Goal: Task Accomplishment & Management: Manage account settings

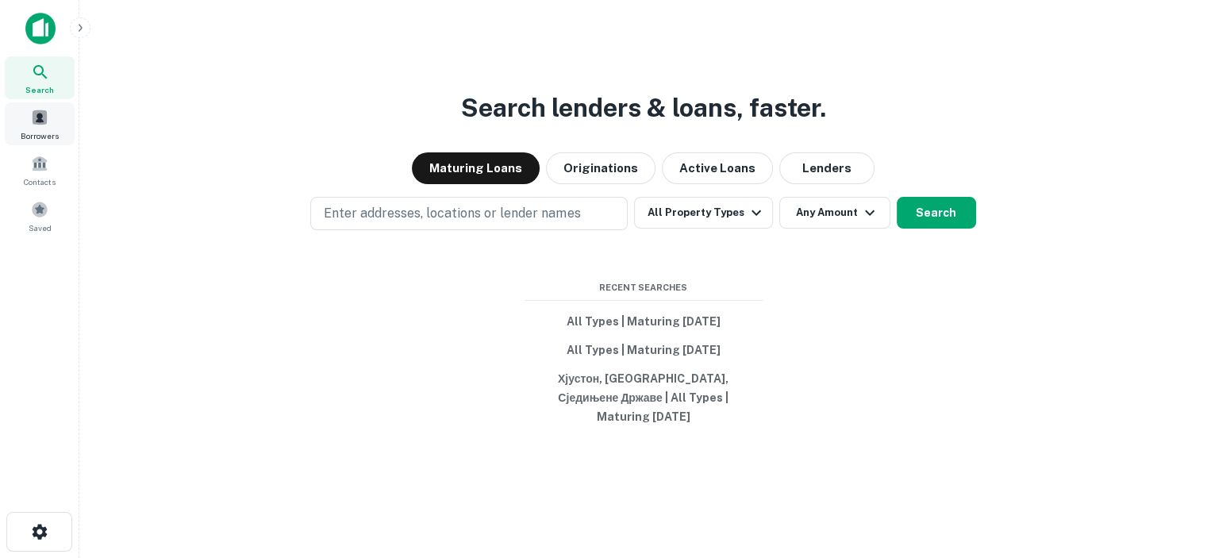
click at [44, 126] on div "Borrowers" at bounding box center [40, 123] width 70 height 43
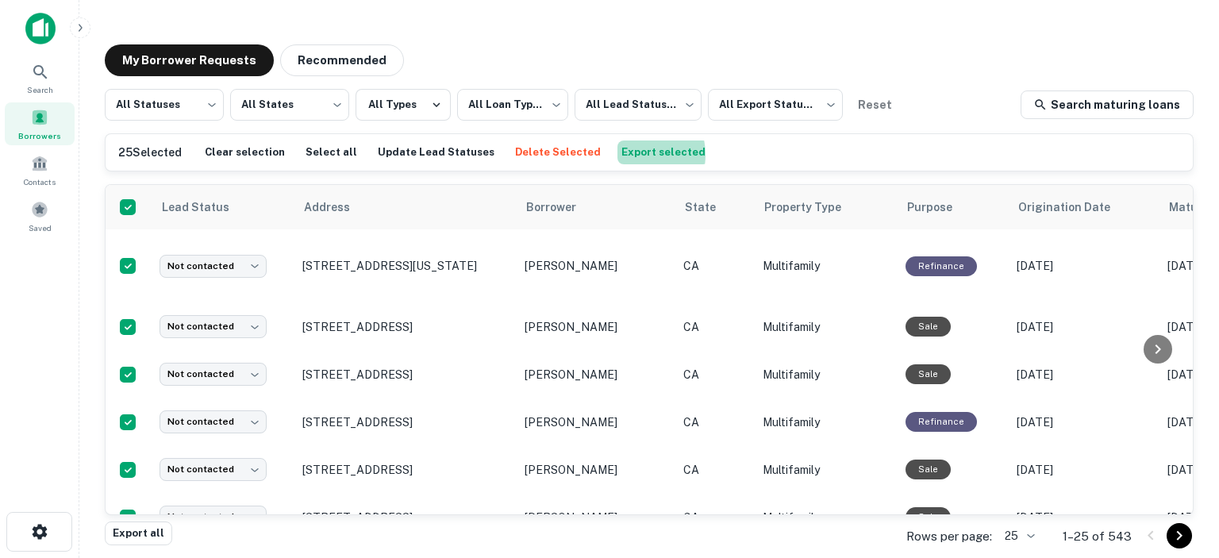
click at [617, 155] on button "Export selected" at bounding box center [663, 152] width 92 height 24
